Goal: Task Accomplishment & Management: Use online tool/utility

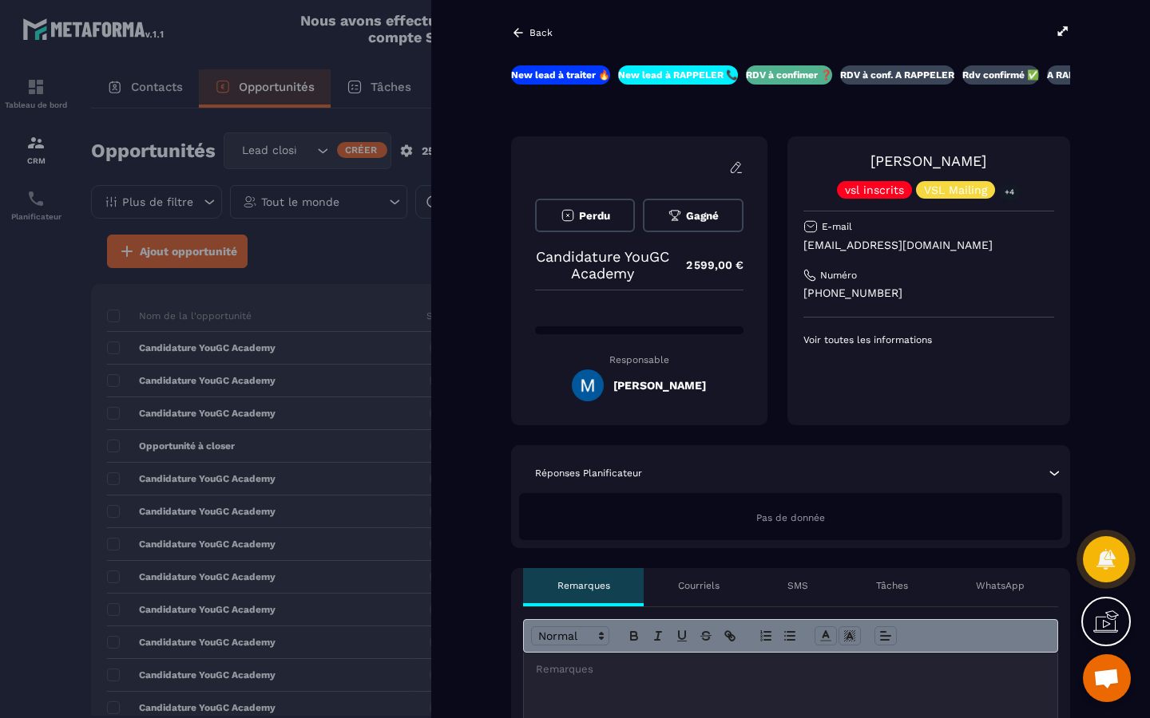
scroll to position [0, 51]
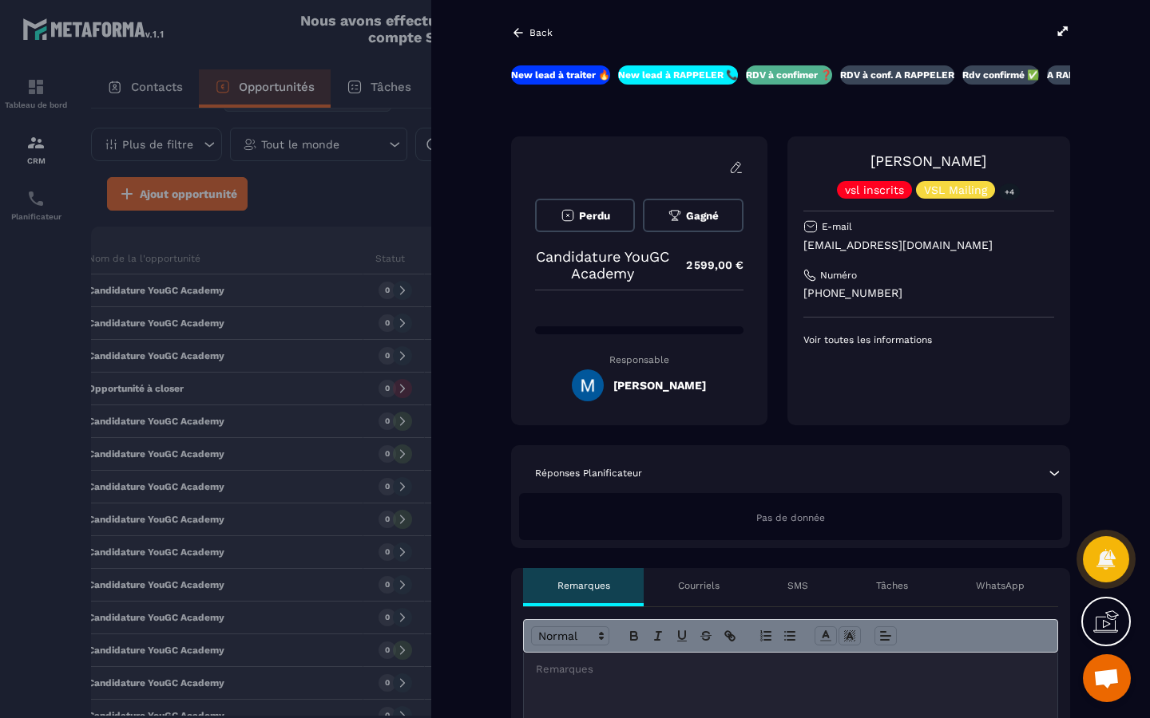
click at [513, 36] on icon at bounding box center [518, 33] width 14 height 14
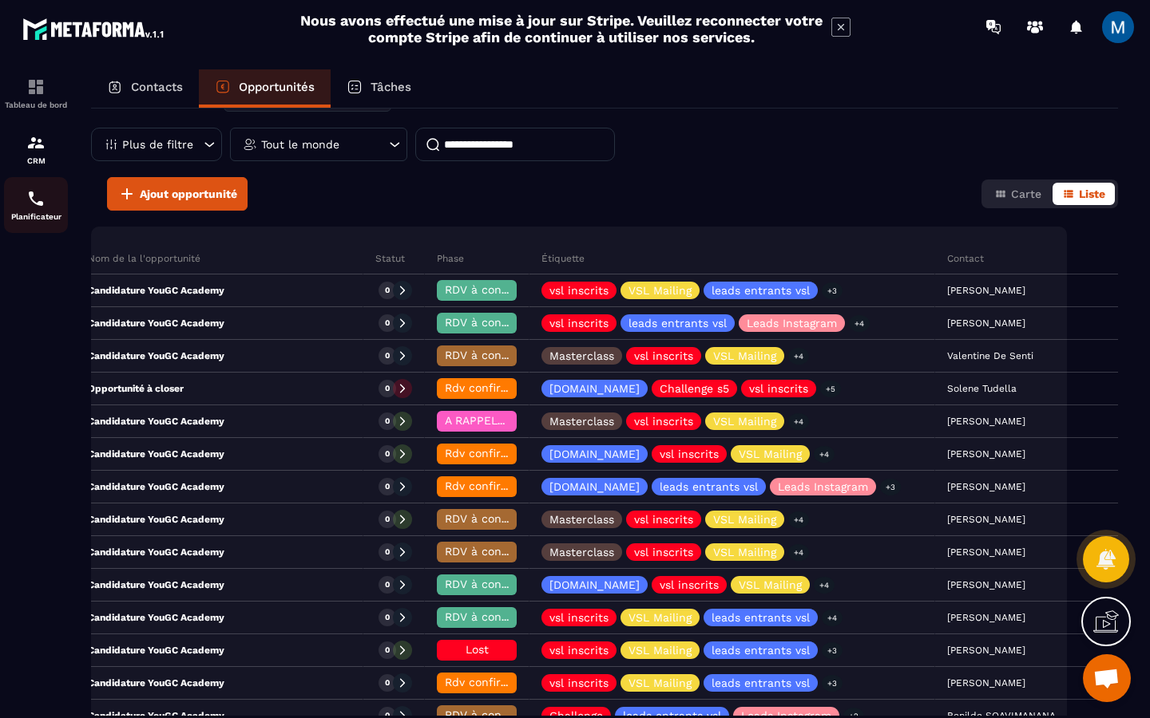
click at [38, 214] on p "Planificateur" at bounding box center [36, 216] width 64 height 9
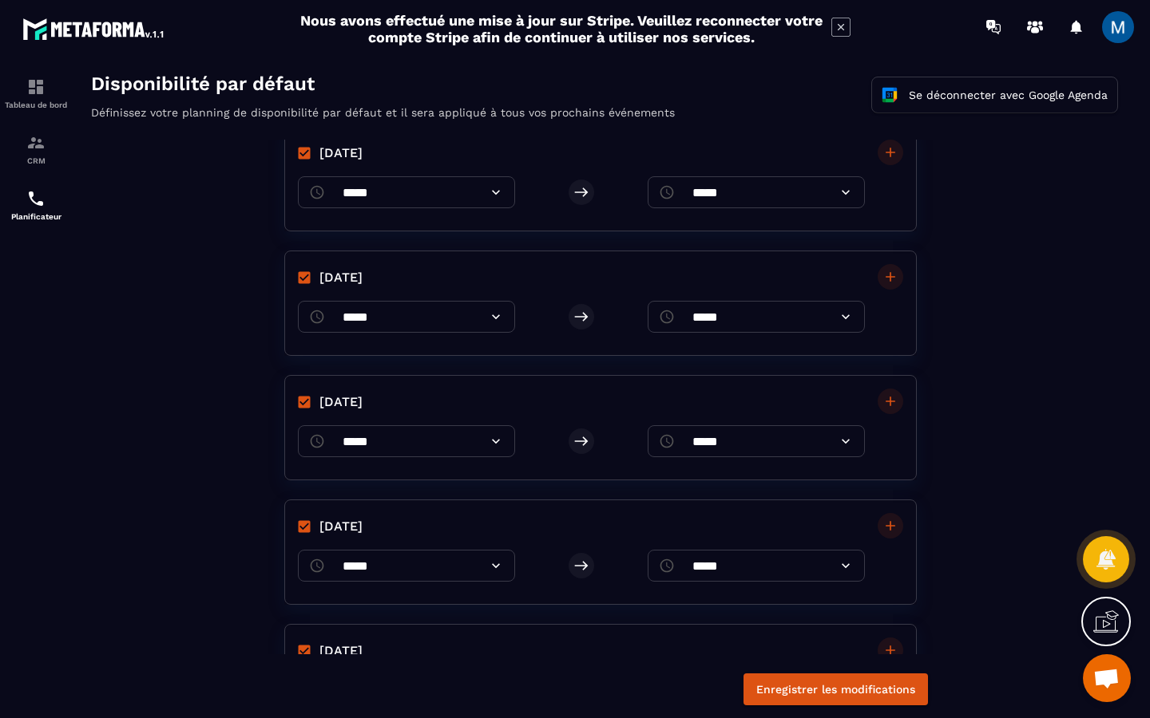
scroll to position [59, 0]
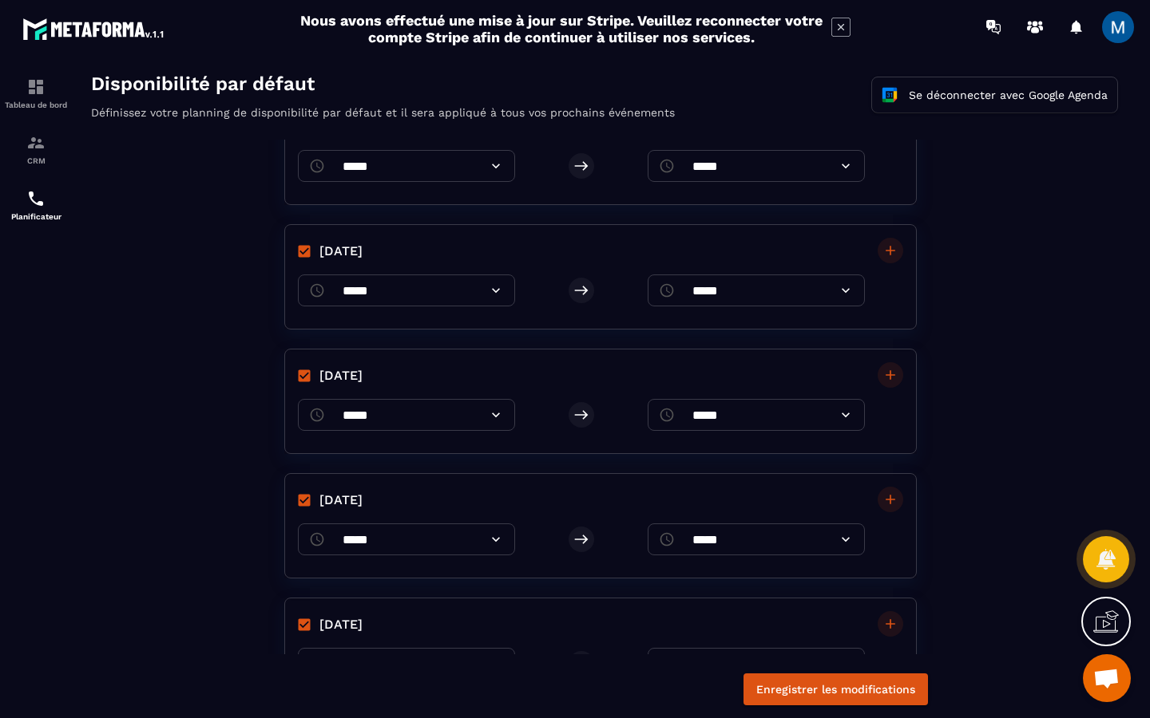
click at [839, 418] on icon at bounding box center [845, 415] width 16 height 16
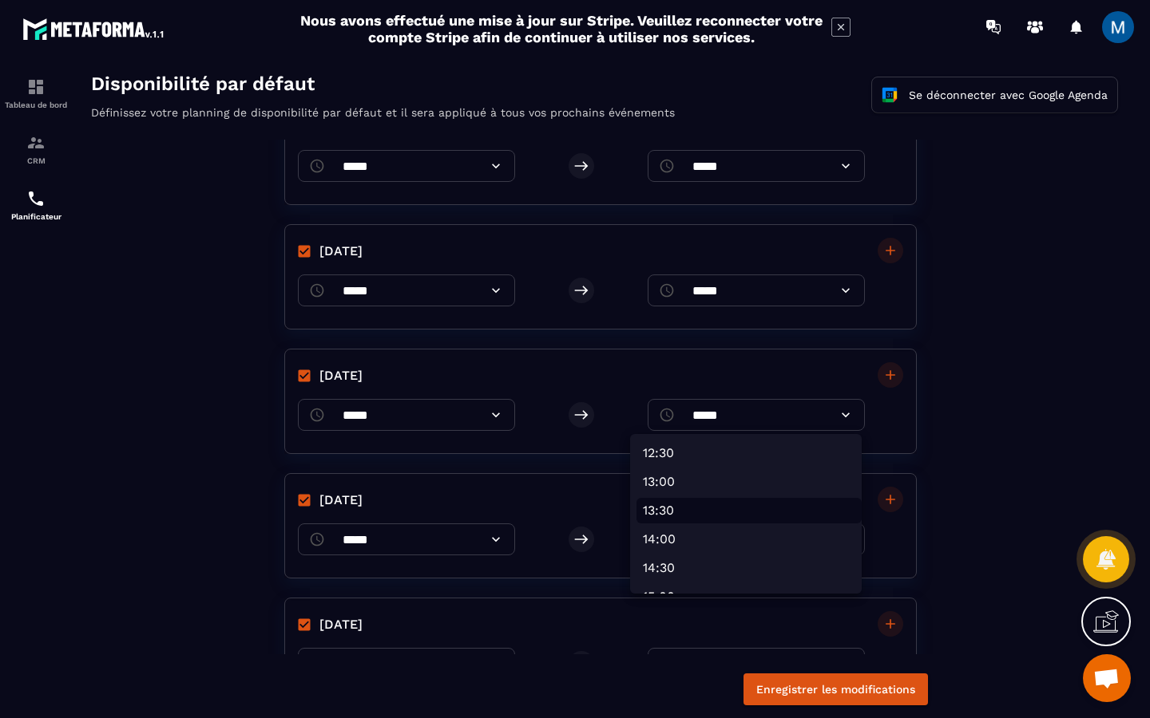
scroll to position [715, 0]
click at [750, 488] on li "13:00" at bounding box center [748, 486] width 225 height 26
type input "*****"
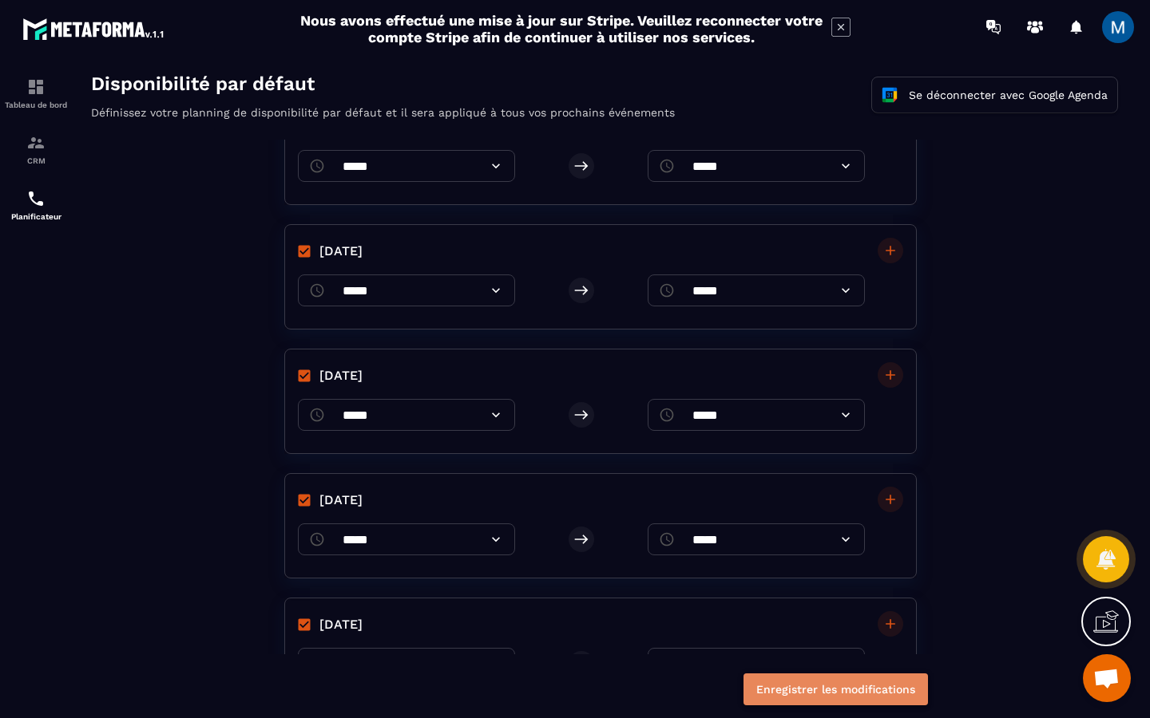
click at [793, 691] on button "Enregistrer les modifications" at bounding box center [835, 690] width 184 height 32
click at [841, 415] on icon at bounding box center [845, 415] width 8 height 5
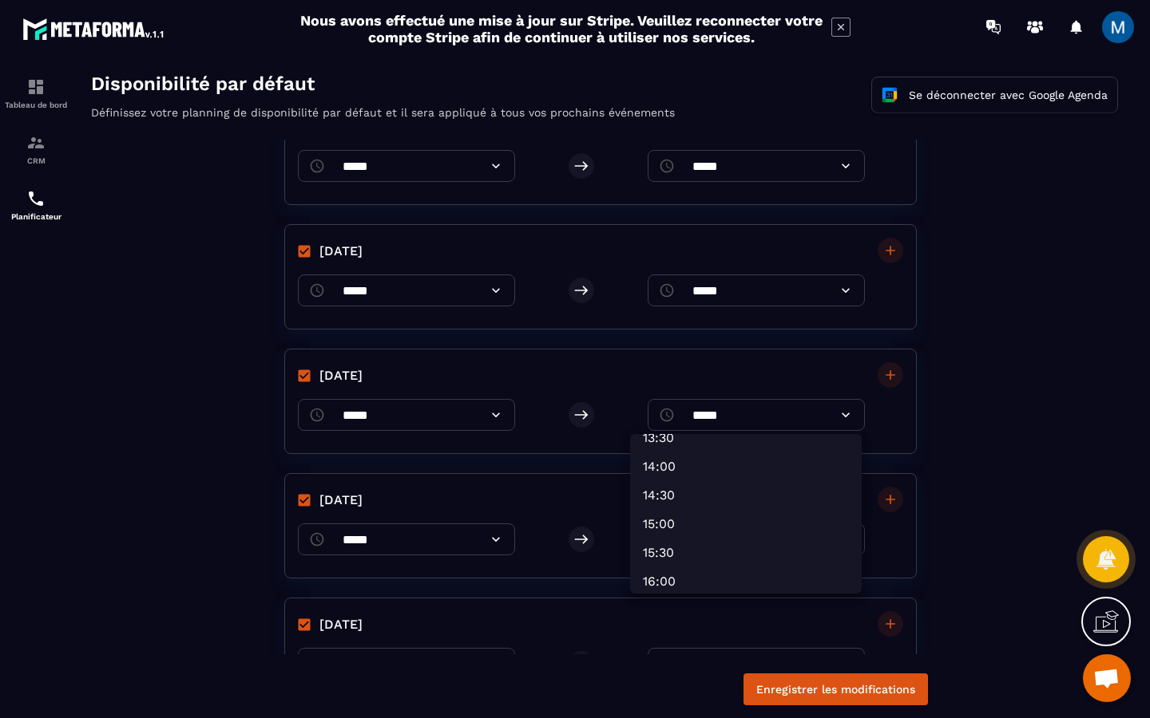
scroll to position [806, 0]
click at [758, 556] on li "16:00" at bounding box center [748, 567] width 225 height 26
type input "*****"
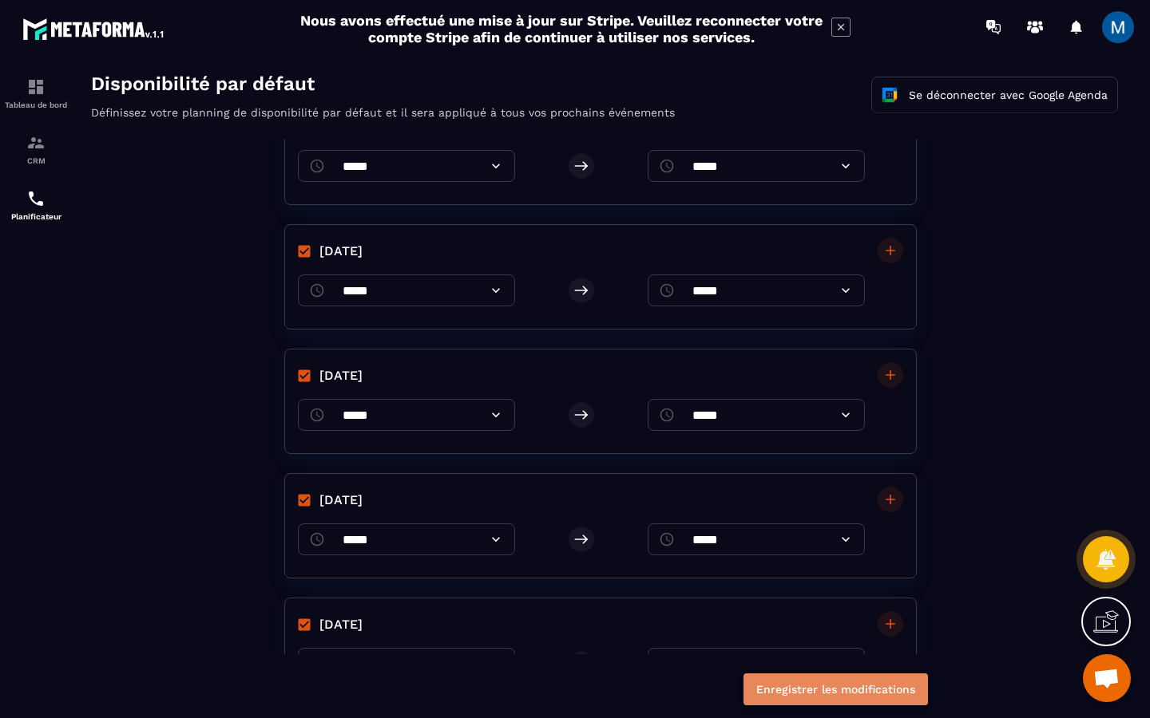
click at [816, 691] on button "Enregistrer les modifications" at bounding box center [835, 690] width 184 height 32
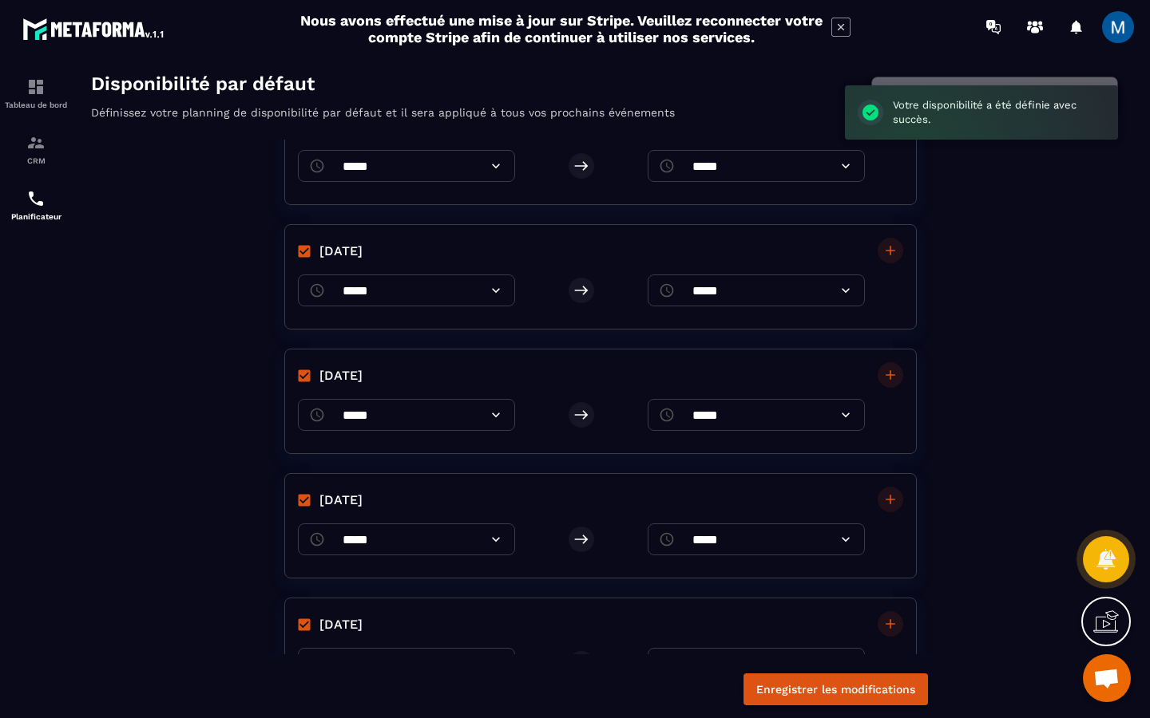
click at [898, 80] on button "Se déconnecter avec Google Agenda" at bounding box center [994, 94] width 245 height 35
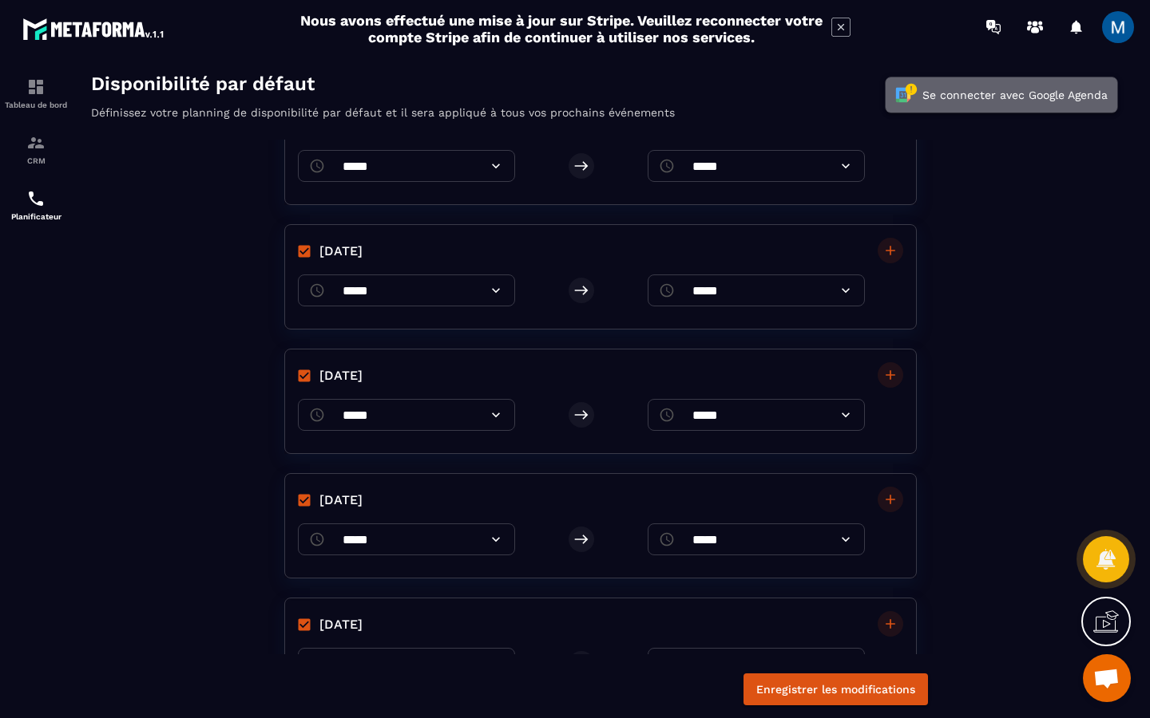
click at [952, 83] on button "Se connecter avec Google Agenda" at bounding box center [1001, 94] width 232 height 35
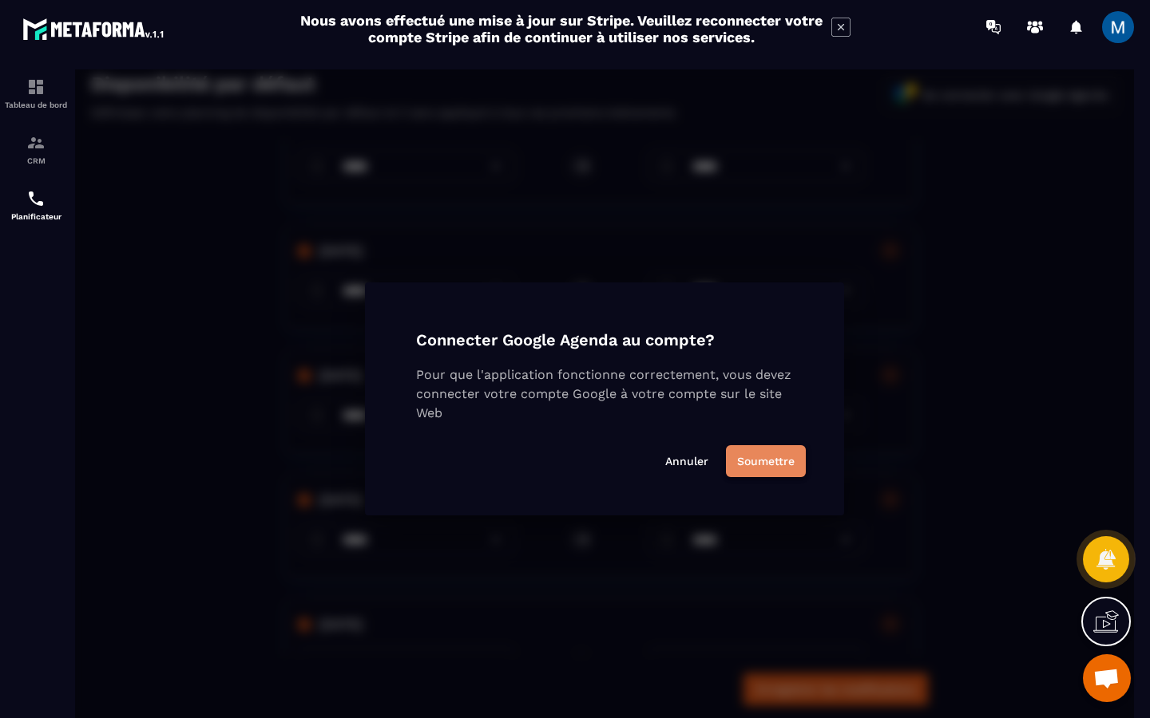
click at [749, 457] on button "Soumettre" at bounding box center [766, 461] width 80 height 32
